Goal: Information Seeking & Learning: Learn about a topic

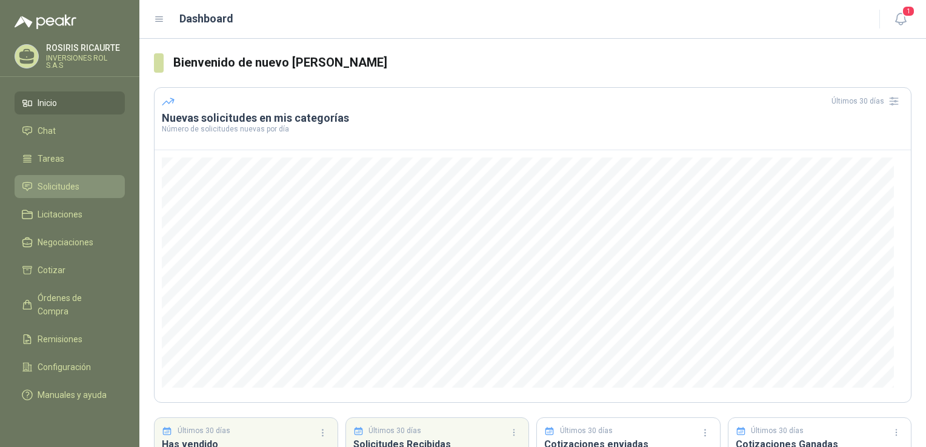
click at [62, 192] on span "Solicitudes" at bounding box center [59, 186] width 42 height 13
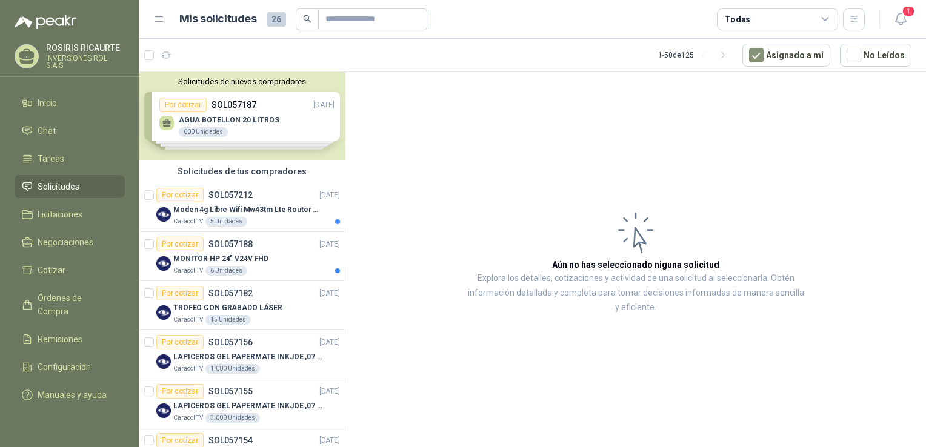
click at [245, 129] on div "Solicitudes de nuevos compradores Por cotizar SOL057187 23/09/25 AGUA BOTELLON …" at bounding box center [241, 116] width 205 height 88
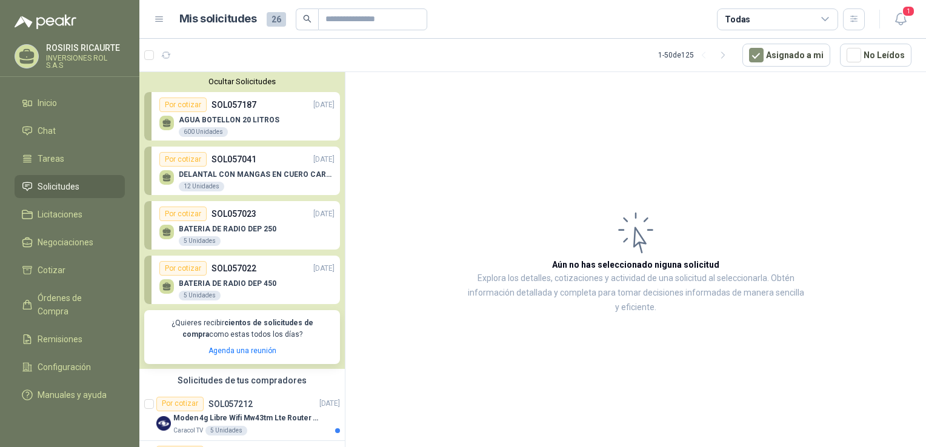
click at [242, 129] on div "AGUA BOTELLON 20 LITROS 600 Unidades" at bounding box center [229, 127] width 101 height 22
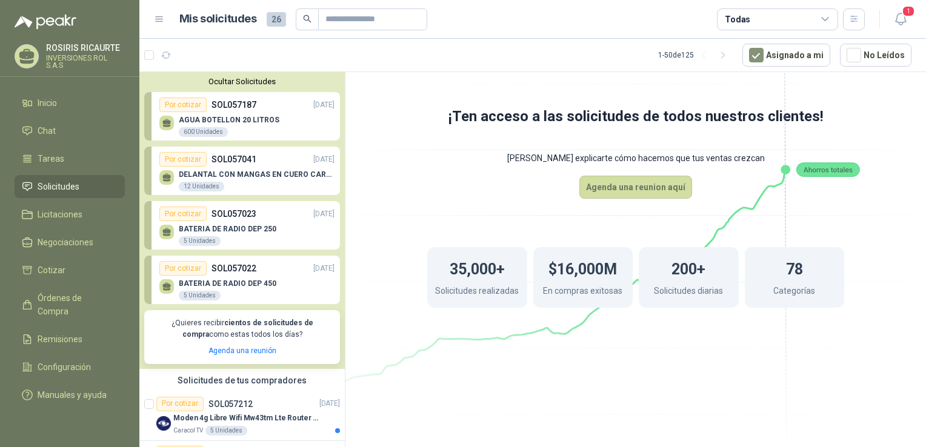
click at [235, 190] on div "DELANTAL CON MANGAS EN CUERO CARNAZA 12 Unidades" at bounding box center [257, 181] width 156 height 22
click at [90, 188] on li "Solicitudes" at bounding box center [70, 186] width 96 height 13
